Goal: Task Accomplishment & Management: Use online tool/utility

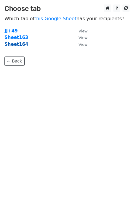
click at [20, 45] on strong "Sheet164" at bounding box center [16, 44] width 24 height 5
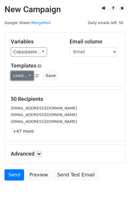
click at [18, 78] on link "Load..." at bounding box center [22, 75] width 23 height 9
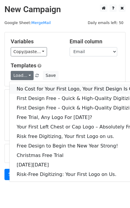
click at [33, 87] on link "No Cost for Your First Logo, Your First Design Is On Us!" at bounding box center [81, 89] width 143 height 10
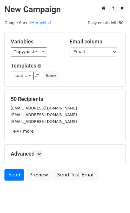
click at [11, 181] on div "Send Preview Send Test Email" at bounding box center [65, 176] width 130 height 14
click at [12, 178] on link "Send" at bounding box center [14, 174] width 20 height 11
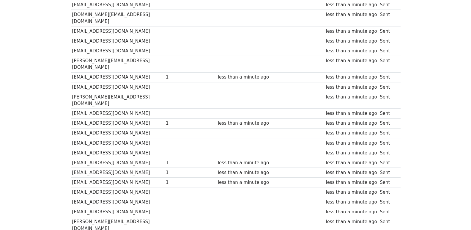
scroll to position [413, 0]
